Goal: Check status

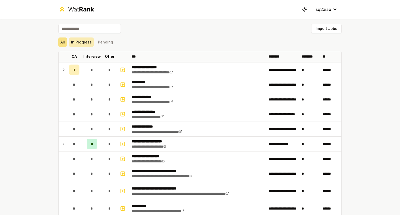
click at [86, 45] on button "In Progress" at bounding box center [81, 41] width 25 height 9
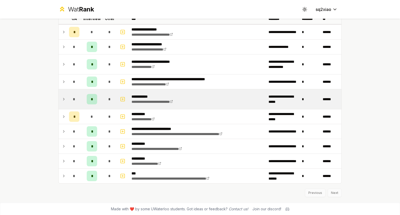
scroll to position [32, 0]
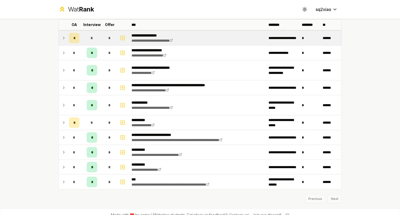
click at [76, 39] on div "*" at bounding box center [74, 38] width 10 height 10
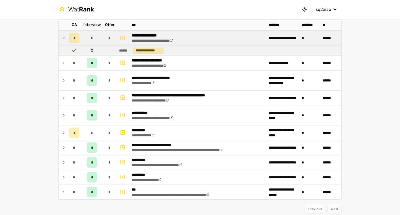
click at [73, 37] on div "*" at bounding box center [74, 38] width 10 height 10
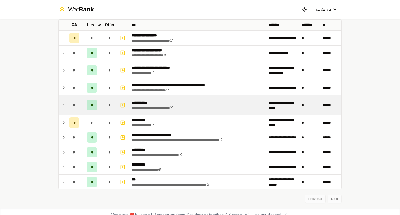
click at [90, 110] on div "*" at bounding box center [92, 105] width 10 height 10
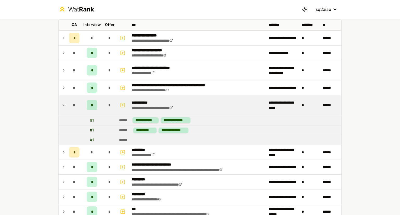
click at [92, 105] on span "*" at bounding box center [92, 105] width 2 height 5
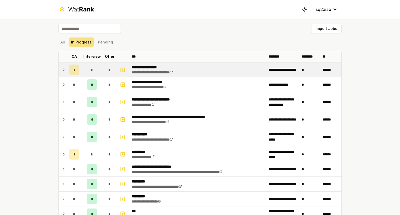
scroll to position [0, 0]
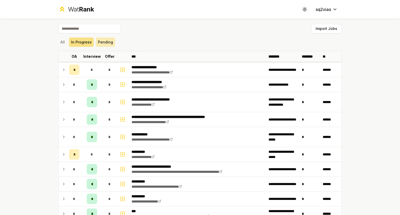
click at [104, 41] on button "Pending" at bounding box center [105, 41] width 19 height 9
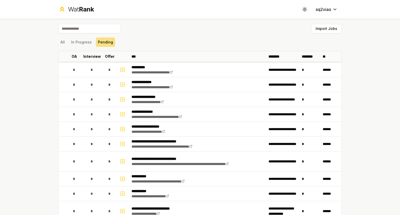
click at [86, 48] on div "All In Progress Pending" at bounding box center [199, 42] width 283 height 14
click at [82, 44] on button "In Progress" at bounding box center [81, 41] width 25 height 9
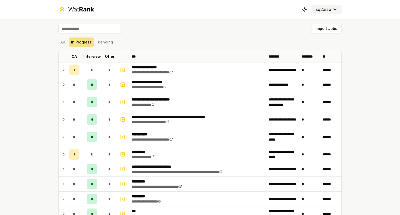
click at [318, 13] on button "sq2xiao" at bounding box center [326, 9] width 30 height 9
click at [85, 6] on span "Rank" at bounding box center [86, 9] width 15 height 8
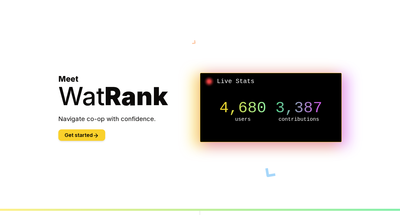
click at [87, 135] on button "Get started" at bounding box center [81, 134] width 47 height 11
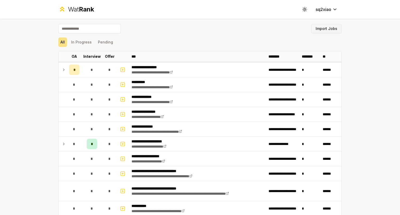
click at [326, 28] on button "Import Jobs" at bounding box center [326, 28] width 30 height 9
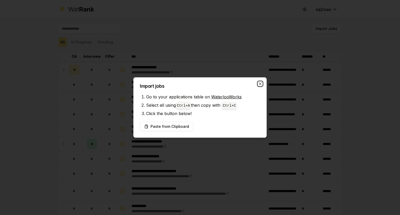
click at [261, 82] on icon "button" at bounding box center [260, 84] width 4 height 4
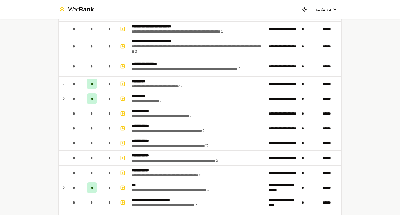
scroll to position [544, 0]
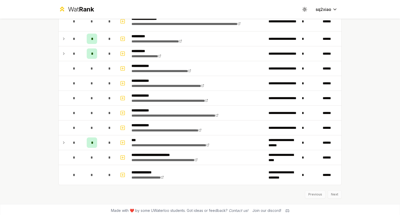
click at [331, 194] on div "Previous Next" at bounding box center [199, 192] width 283 height 14
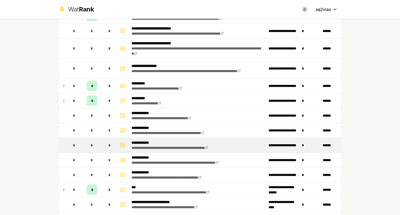
scroll to position [496, 0]
